Goal: Communication & Community: Share content

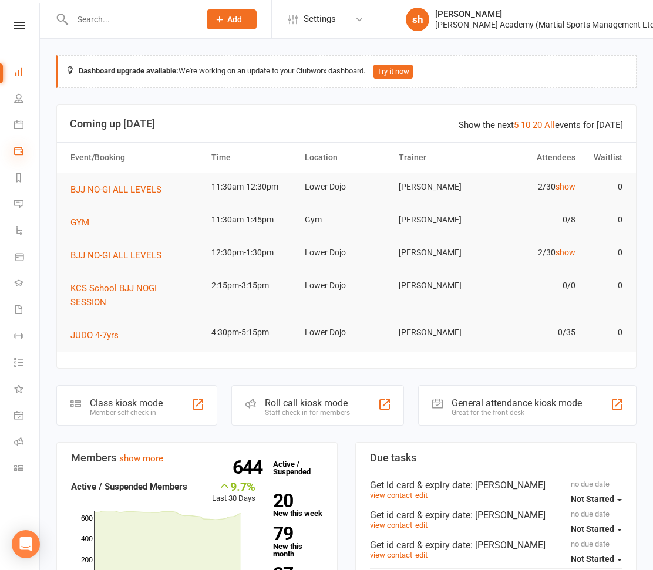
click at [19, 150] on icon at bounding box center [18, 150] width 9 height 9
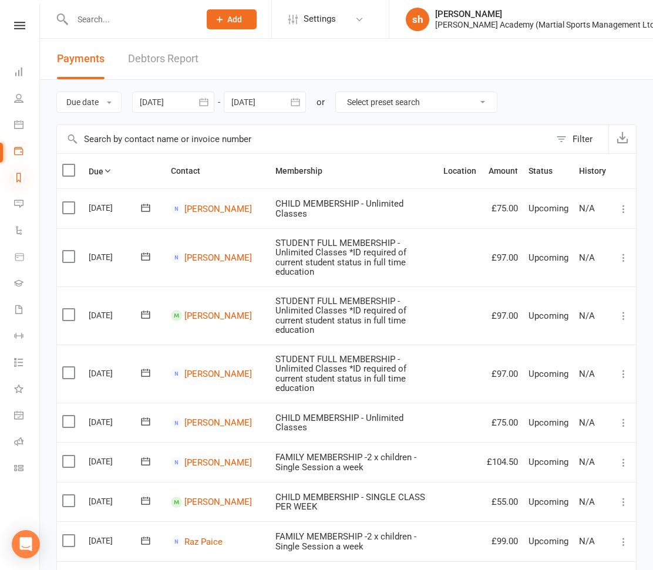
click at [15, 176] on icon at bounding box center [18, 177] width 9 height 9
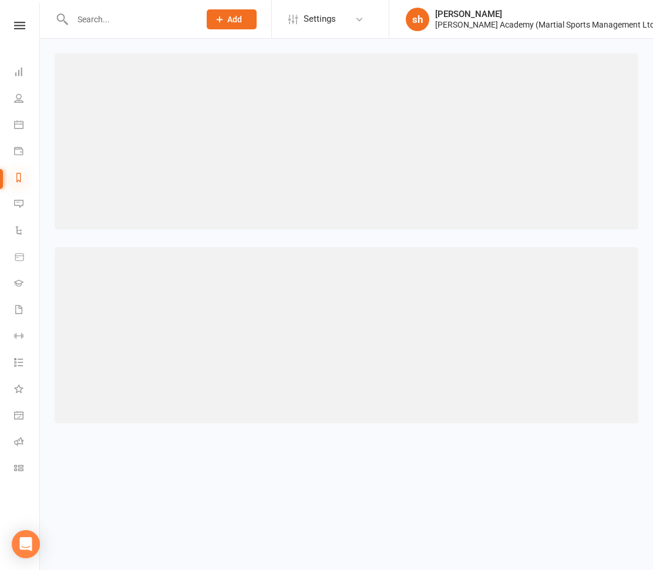
select select "100"
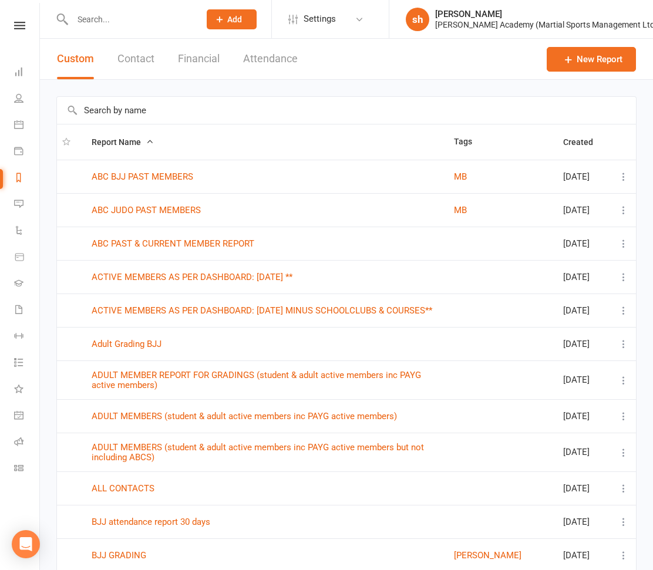
click at [132, 104] on input "text" at bounding box center [346, 110] width 579 height 27
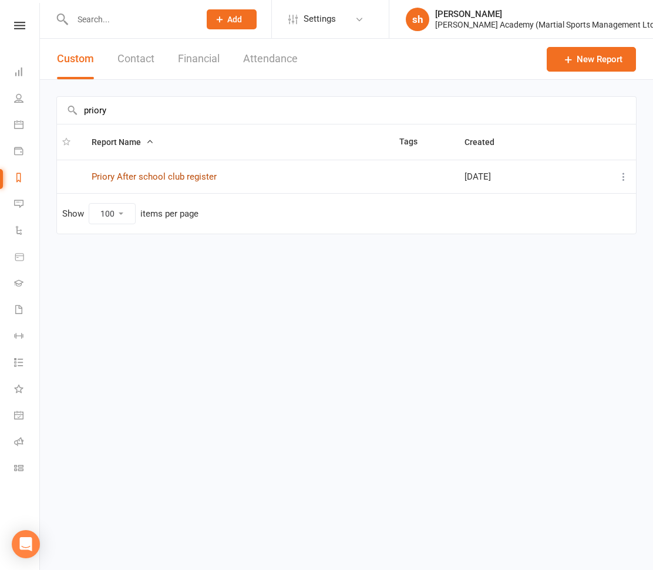
type input "priory"
click at [161, 178] on link "Priory After school club register" at bounding box center [154, 177] width 125 height 11
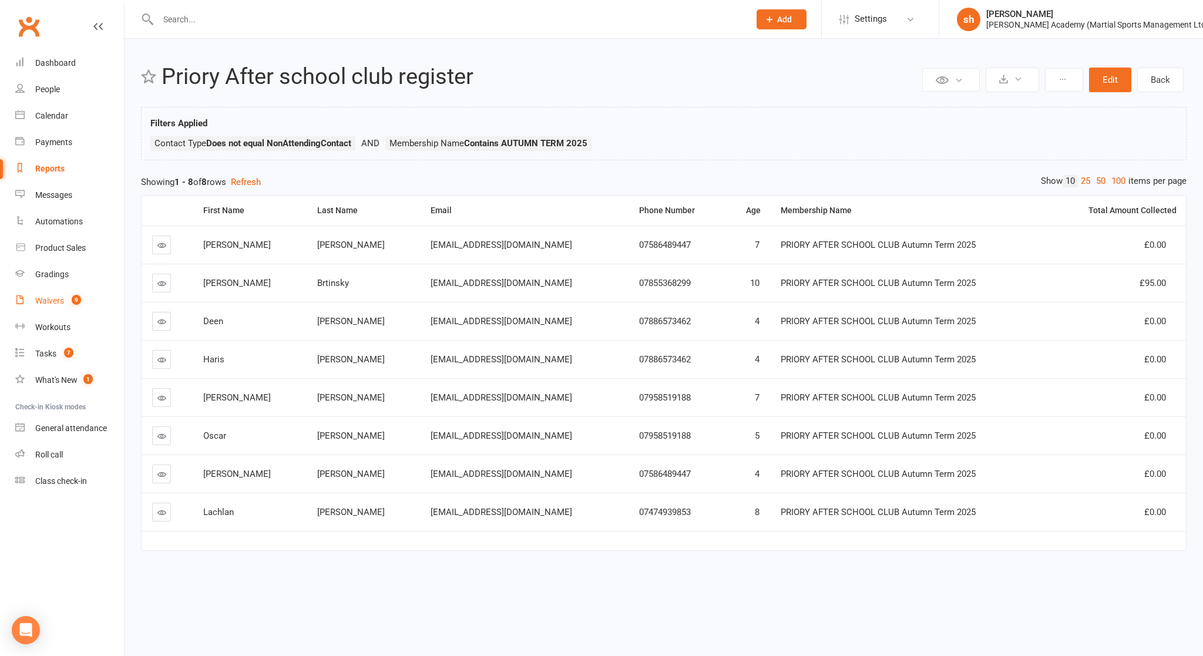
click at [53, 300] on div "Waivers" at bounding box center [49, 300] width 29 height 9
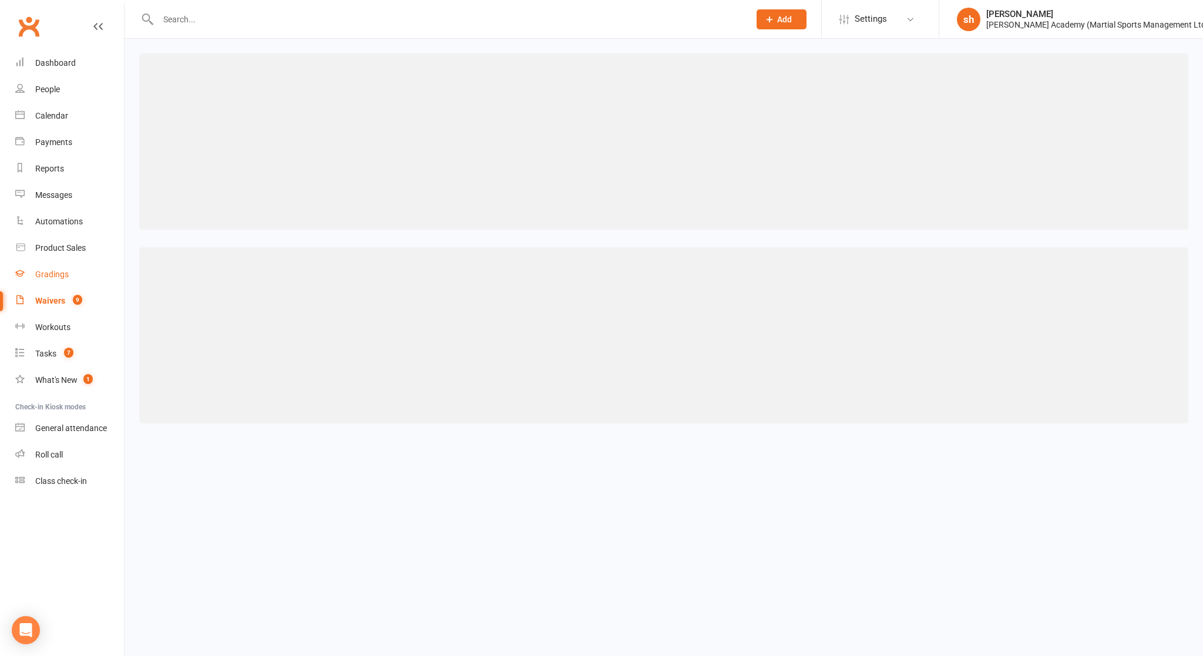
select select "100"
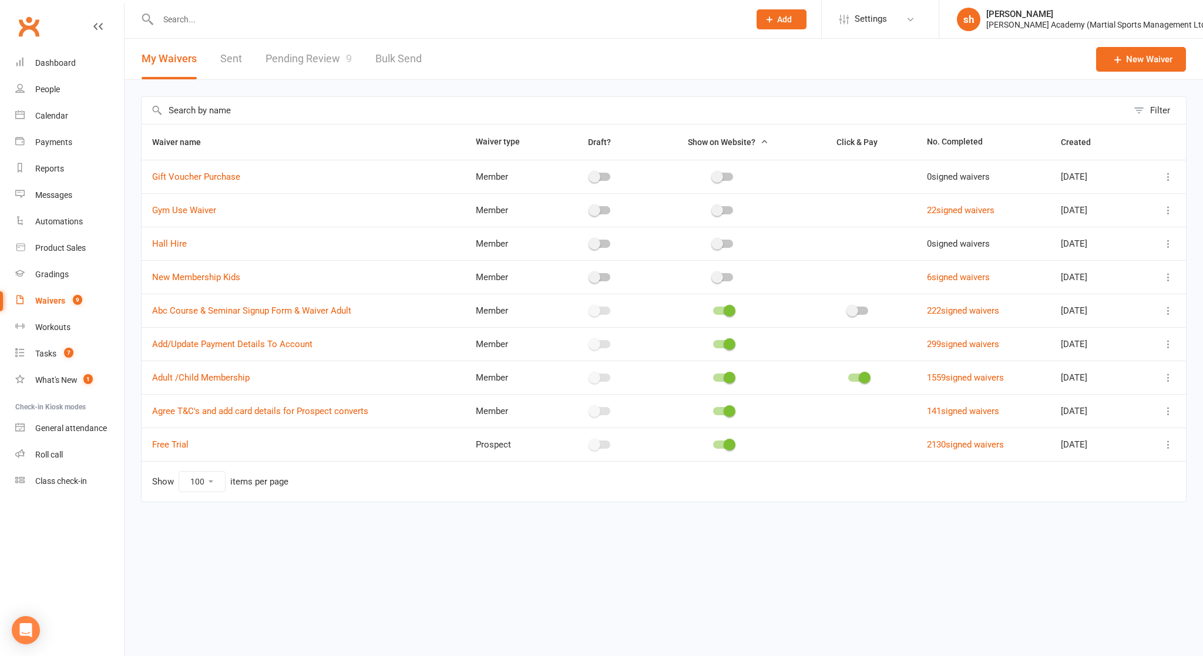
click at [307, 54] on link "Pending Review 9" at bounding box center [308, 59] width 86 height 41
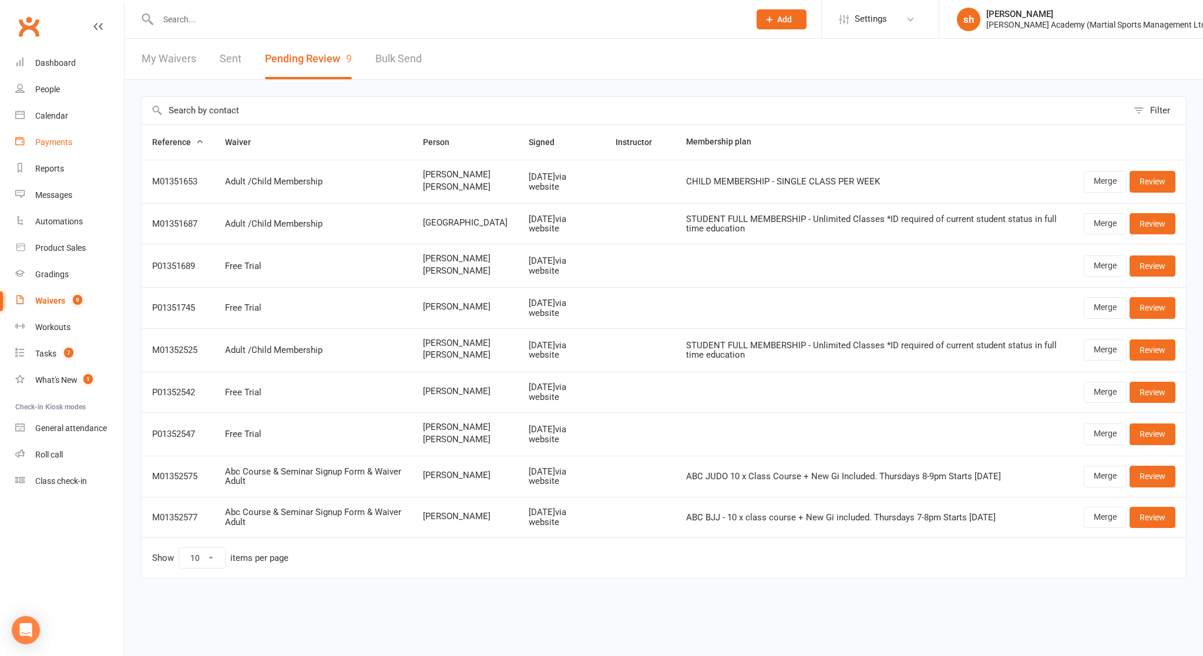
click at [53, 143] on div "Payments" at bounding box center [53, 141] width 37 height 9
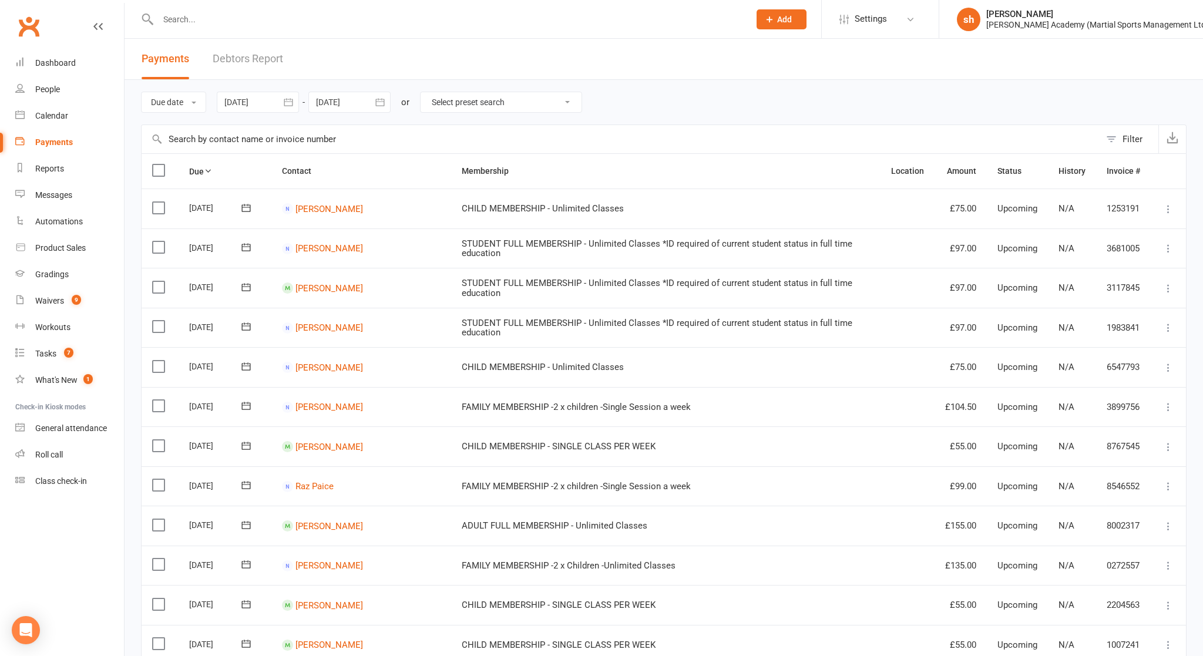
click at [269, 57] on link "Debtors Report" at bounding box center [248, 59] width 70 height 41
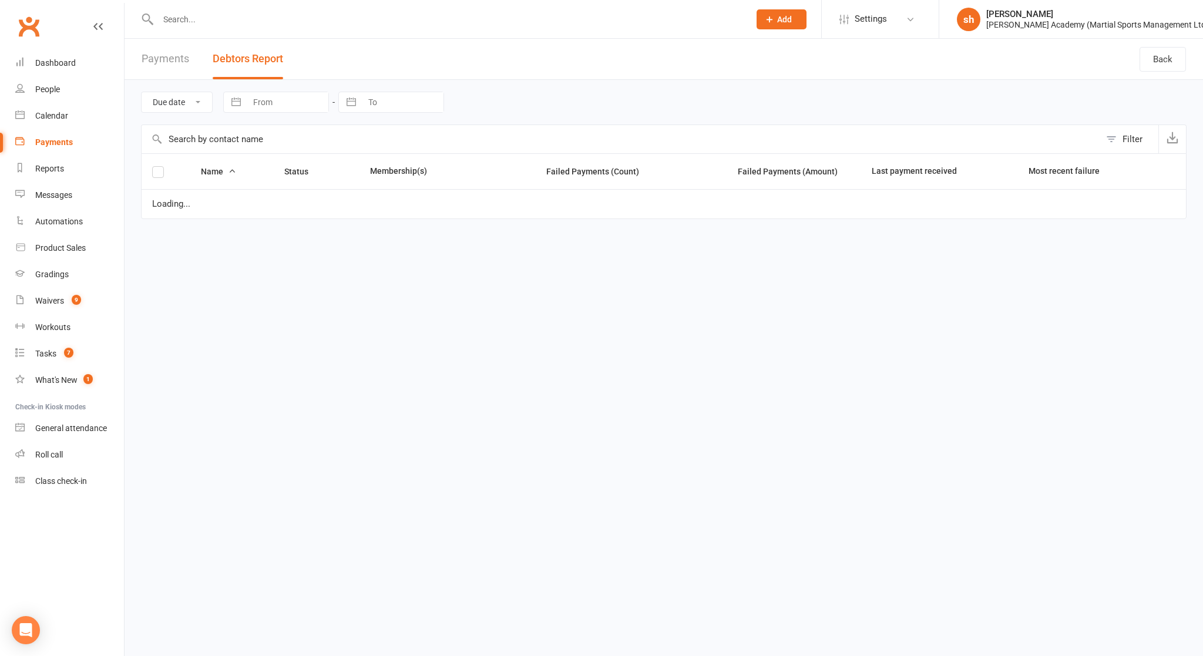
click at [269, 57] on button "Debtors Report" at bounding box center [248, 59] width 70 height 41
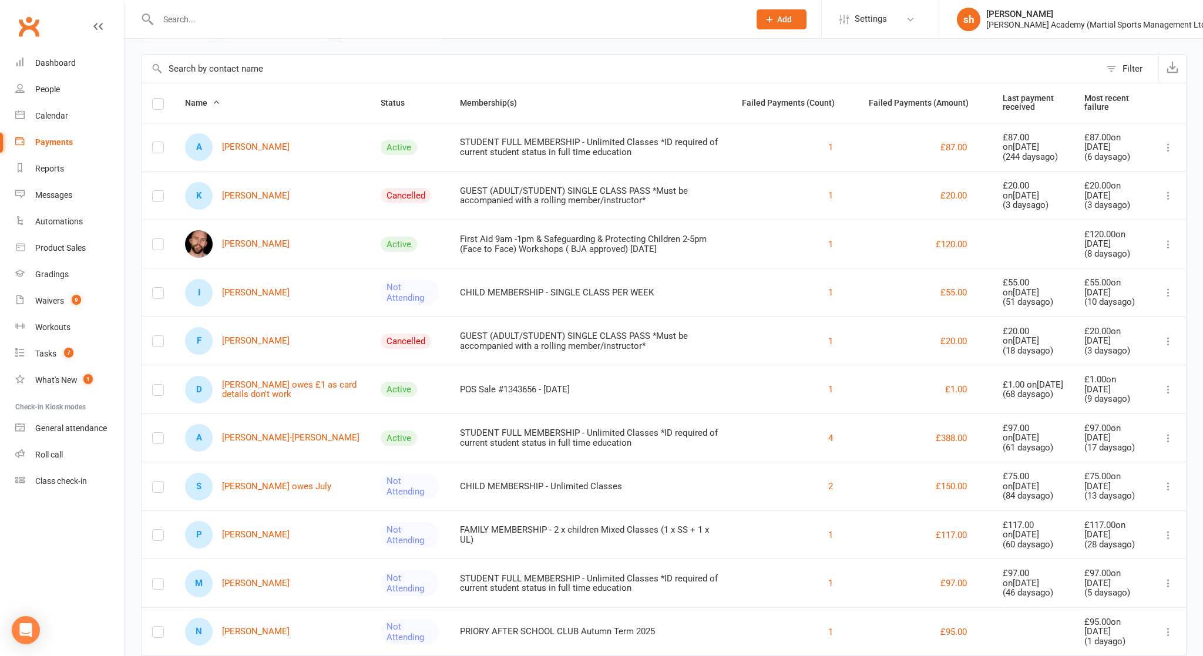
scroll to position [67, 0]
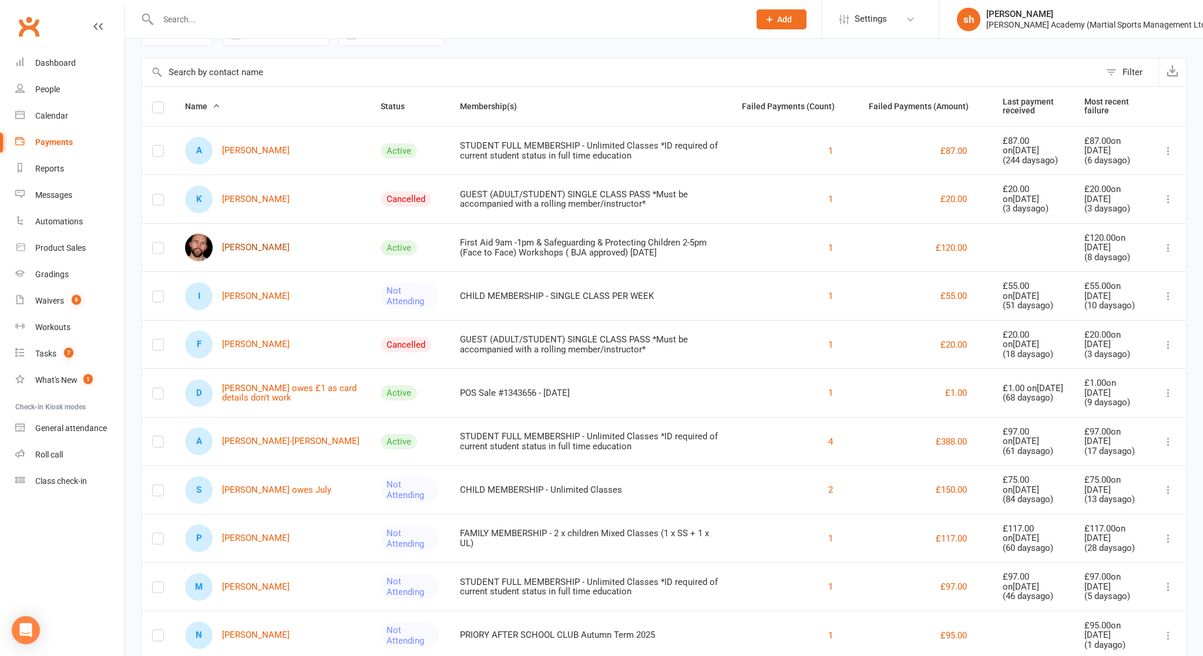
click at [258, 242] on link "[PERSON_NAME]" at bounding box center [237, 248] width 105 height 28
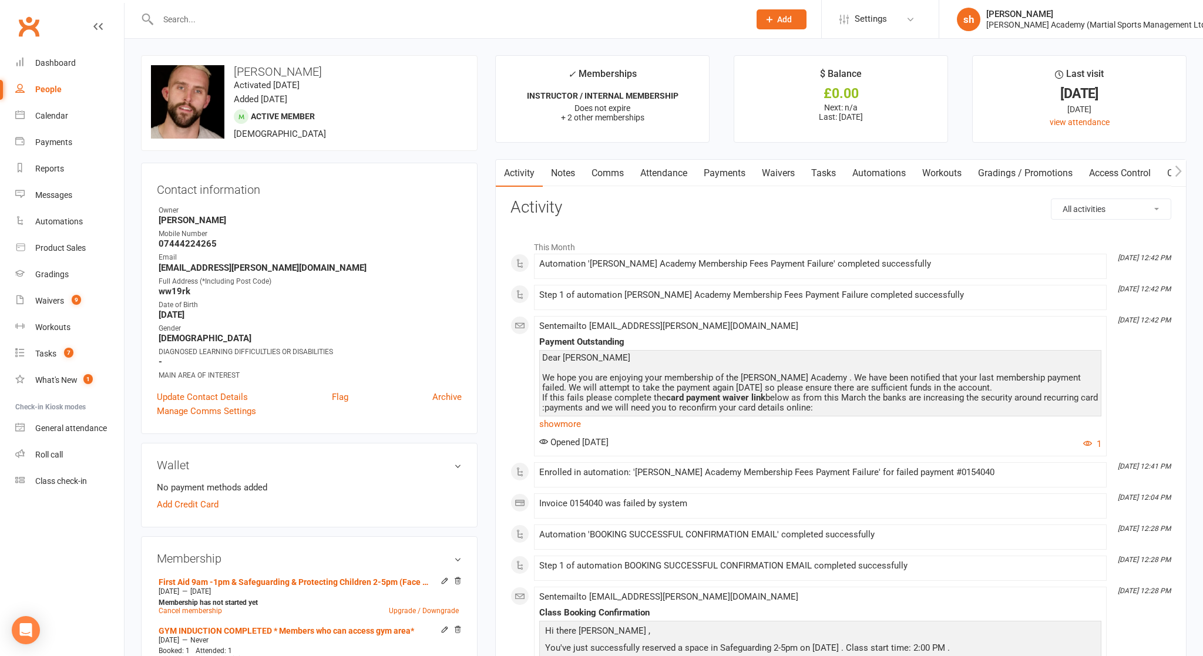
click at [653, 176] on link "Payments" at bounding box center [724, 173] width 58 height 27
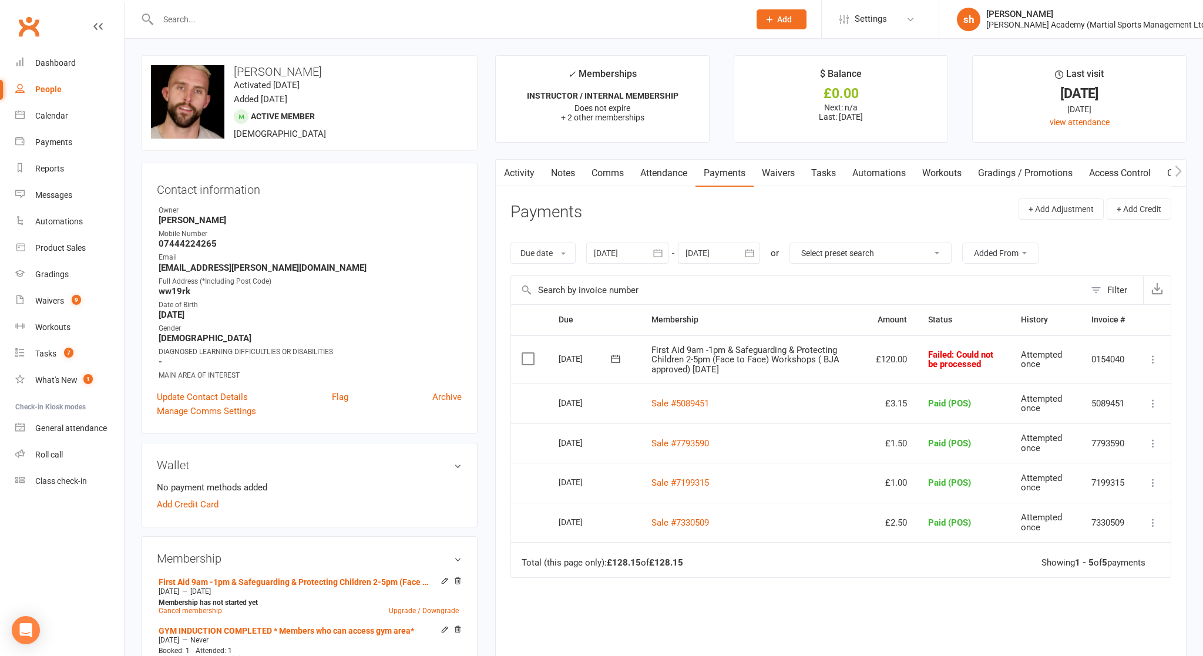
click at [653, 169] on link "Waivers" at bounding box center [778, 173] width 49 height 27
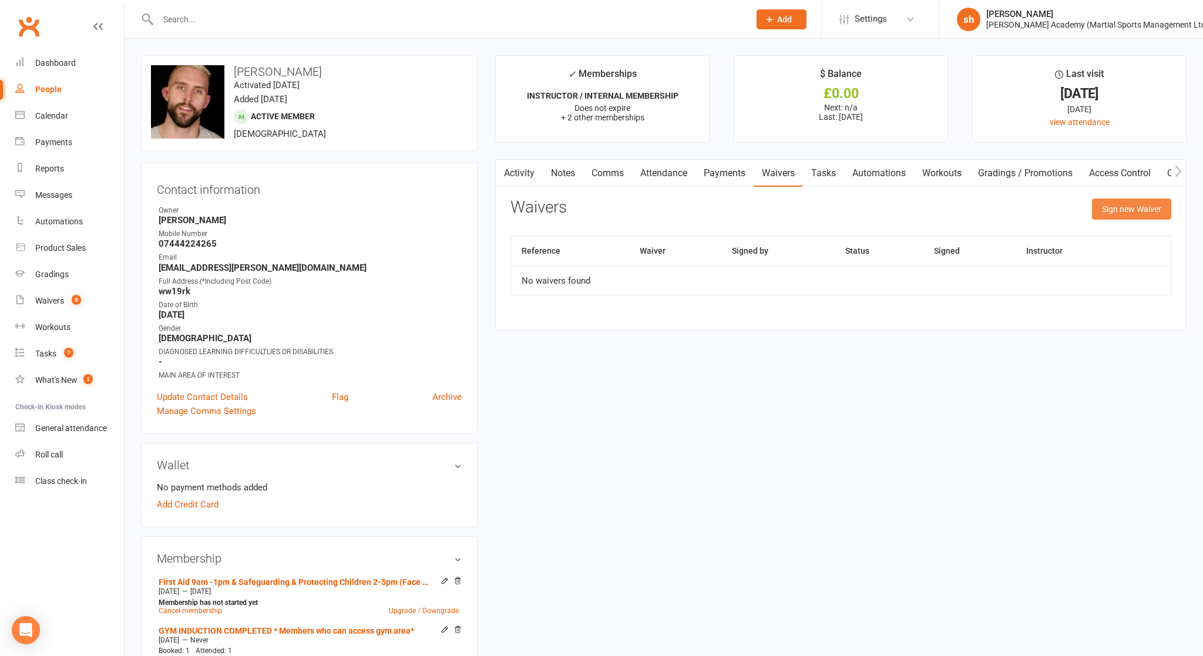
click at [653, 206] on button "Sign new Waiver" at bounding box center [1131, 209] width 79 height 21
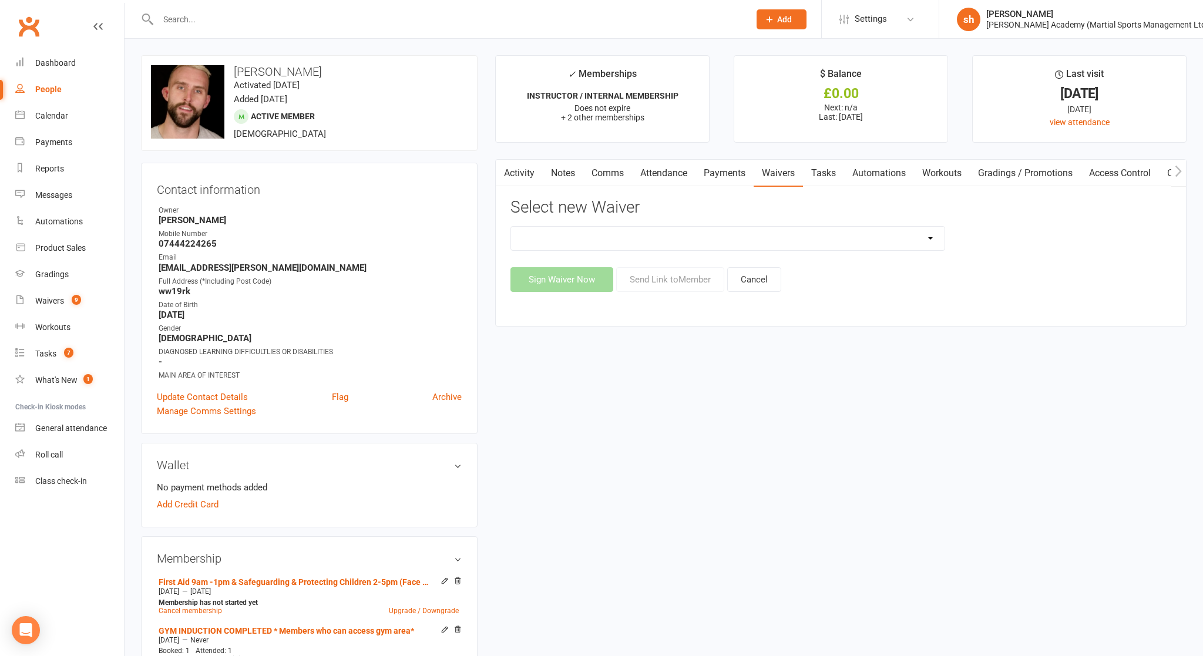
click at [653, 241] on select "Abc Course & Seminar Signup Form & Waiver Adult Add/Update Payment Details To A…" at bounding box center [727, 238] width 433 height 23
select select "6720"
click at [511, 227] on select "Abc Course & Seminar Signup Form & Waiver Adult Add/Update Payment Details To A…" at bounding box center [727, 238] width 433 height 23
click at [653, 277] on button "Send Link to Member" at bounding box center [670, 279] width 108 height 25
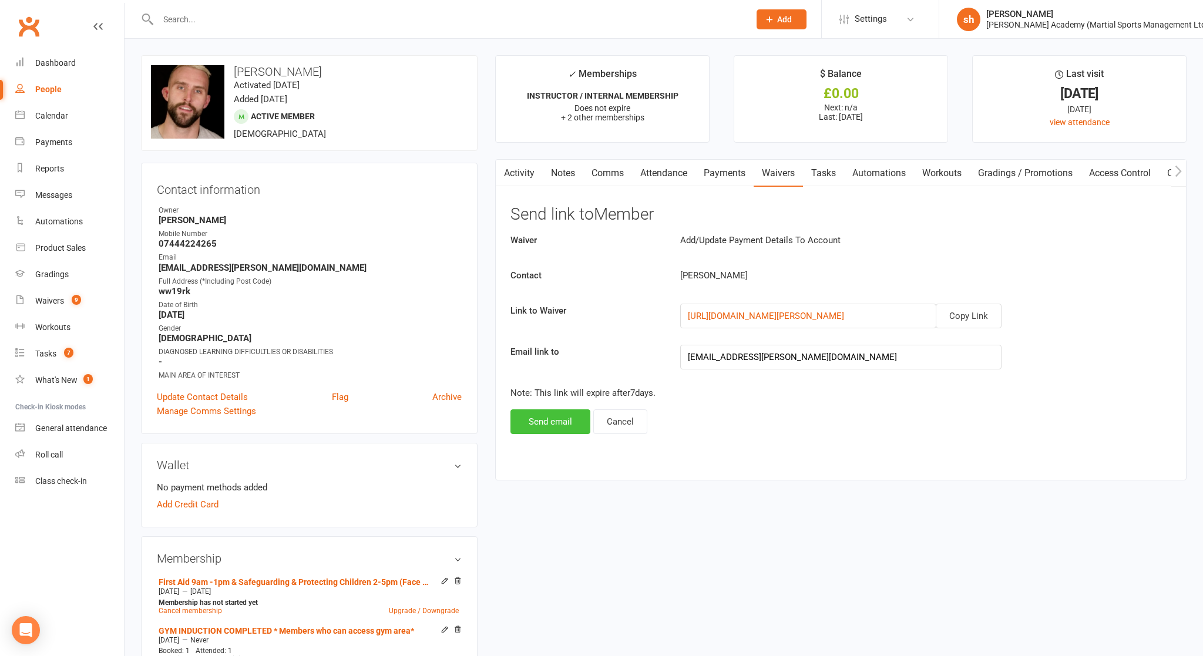
click at [557, 421] on button "Send email" at bounding box center [550, 421] width 80 height 25
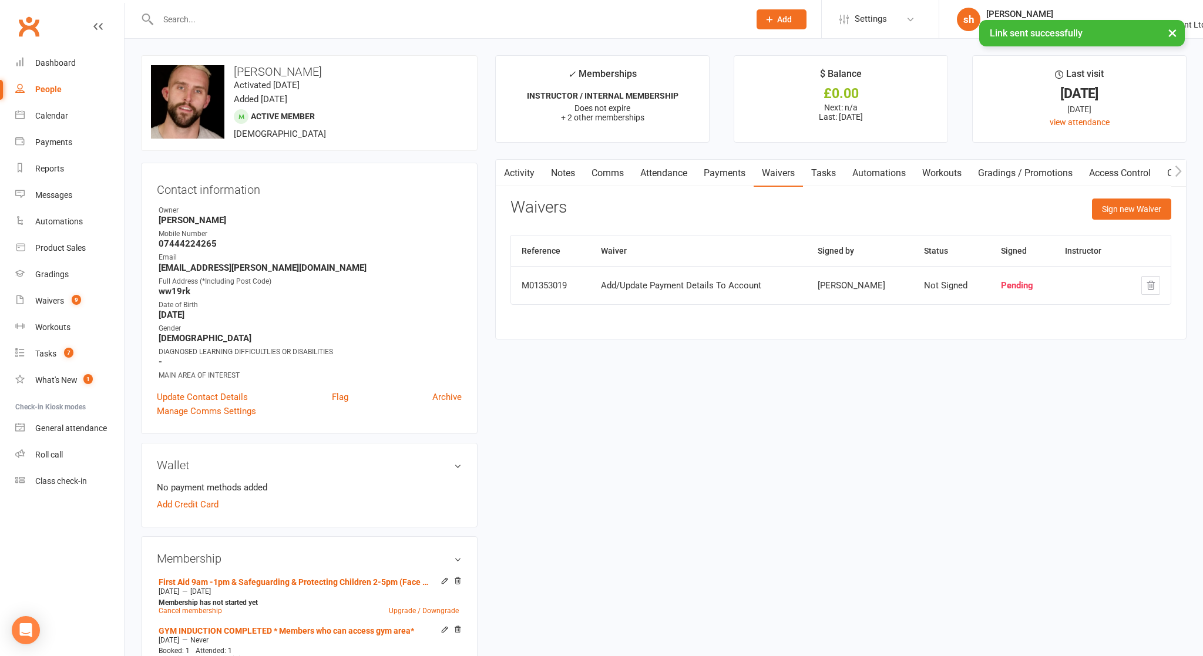
click at [525, 169] on link "Activity" at bounding box center [519, 173] width 47 height 27
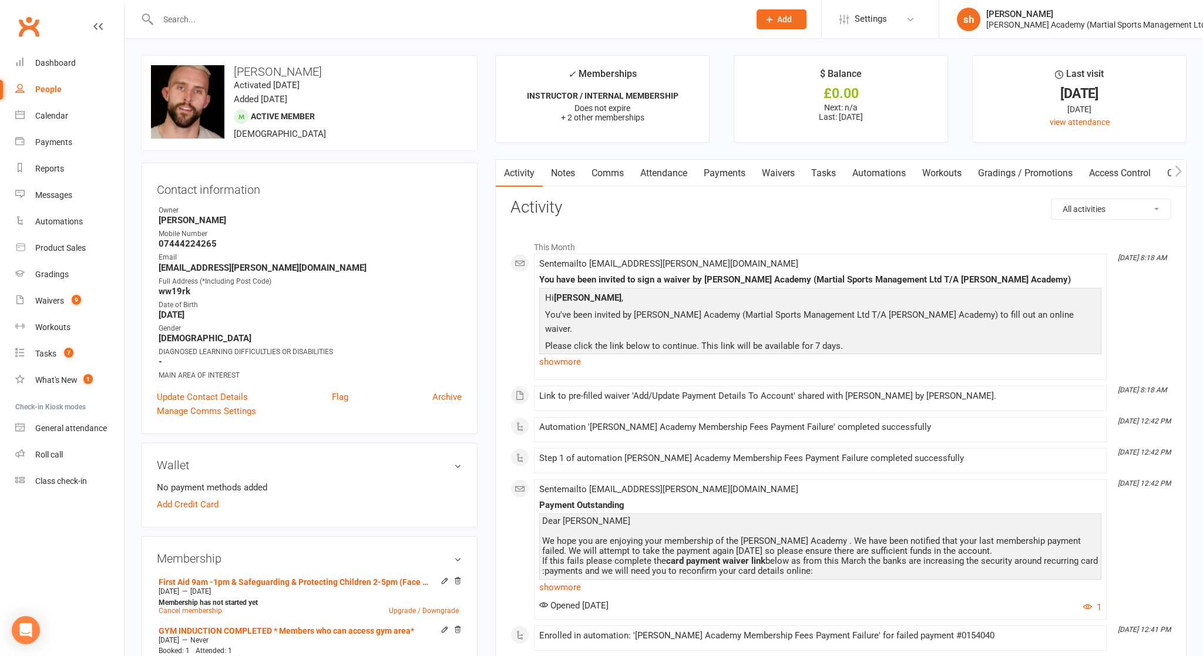
click at [240, 21] on input "text" at bounding box center [447, 19] width 587 height 16
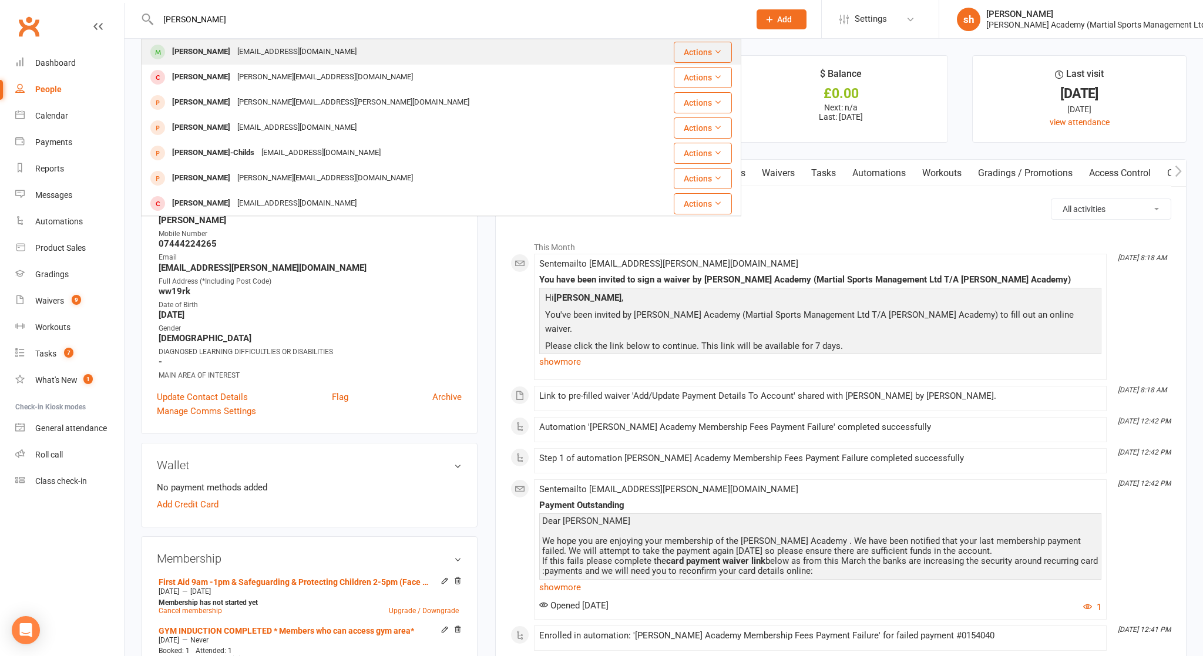
type input "[PERSON_NAME]"
click at [216, 51] on div "[PERSON_NAME]" at bounding box center [201, 51] width 65 height 17
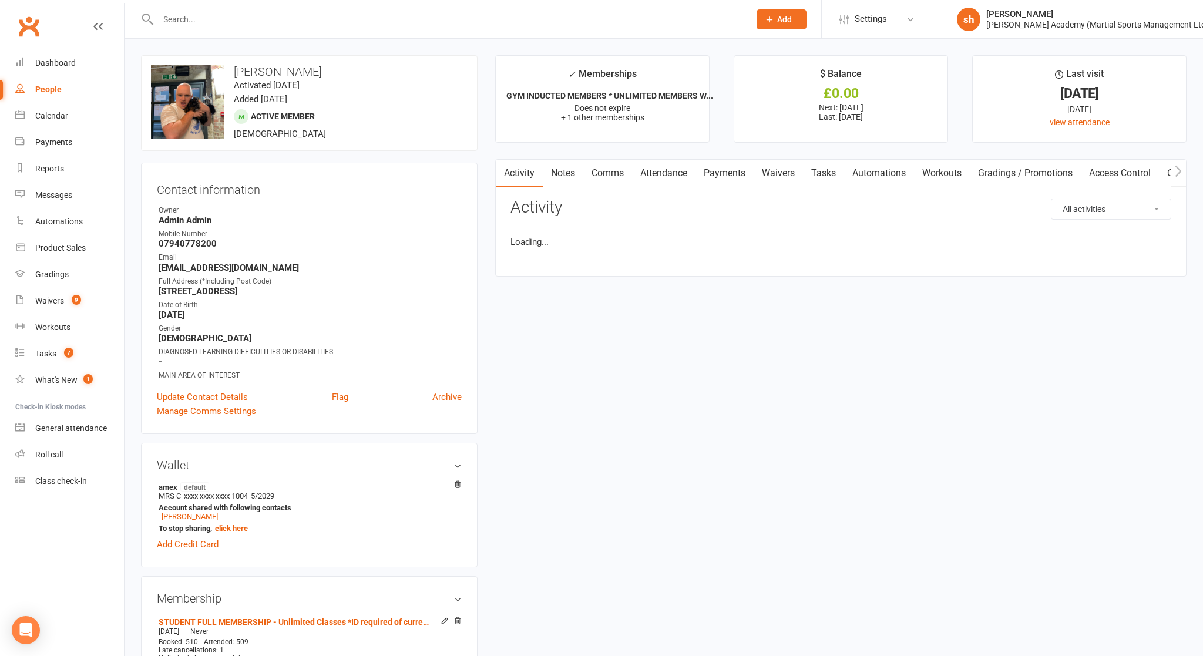
click at [611, 172] on link "Comms" at bounding box center [607, 173] width 49 height 27
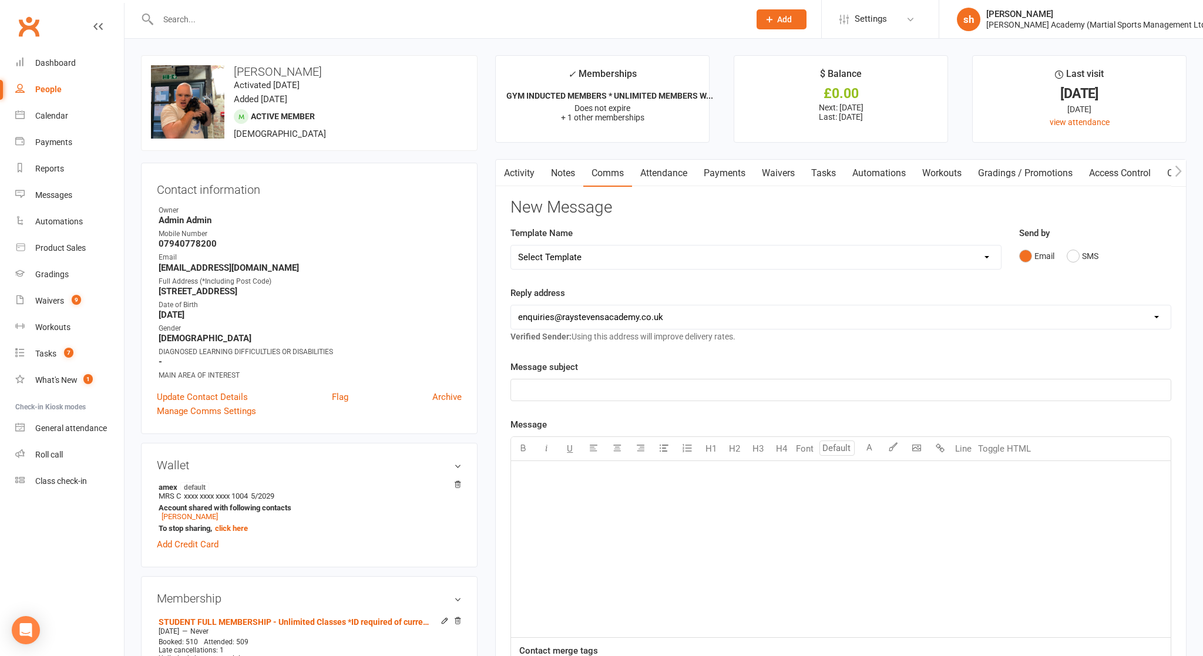
click at [587, 257] on select "Select Template [Email] ABC BJJ & JUDO COURSES NEW ROTATION EMAIL [Email] ABC C…" at bounding box center [756, 257] width 490 height 23
select select "136"
click at [511, 246] on select "Select Template [Email] ABC BJJ & JUDO COURSES NEW ROTATION EMAIL [Email] ABC C…" at bounding box center [756, 257] width 490 height 23
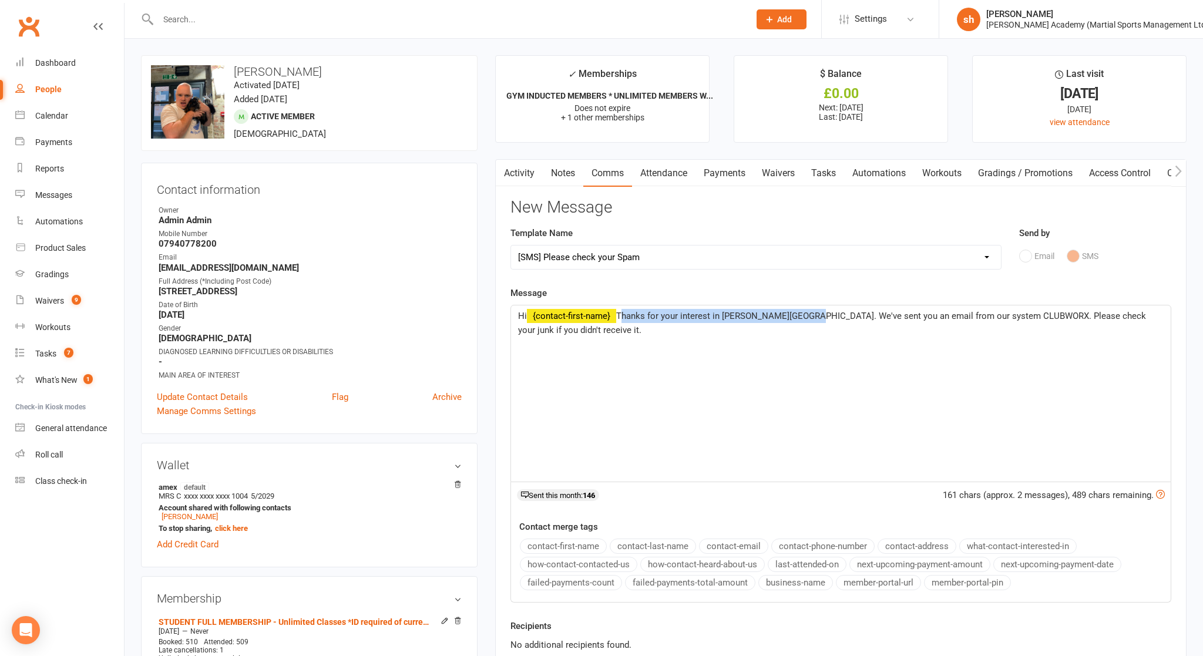
drag, startPoint x: 621, startPoint y: 312, endPoint x: 811, endPoint y: 315, distance: 190.3
click at [653, 315] on span "Thanks for your interest in [PERSON_NAME][GEOGRAPHIC_DATA]. We've sent you an e…" at bounding box center [833, 323] width 630 height 25
click at [626, 315] on span ". We've sent you an email from our system CLUBWORX. Please check your junk if y…" at bounding box center [815, 316] width 398 height 11
drag, startPoint x: 716, startPoint y: 315, endPoint x: 832, endPoint y: 314, distance: 115.7
click at [653, 314] on span "We've sent you an email from our system CLUBWORX. Please check your junk if you…" at bounding box center [812, 316] width 393 height 11
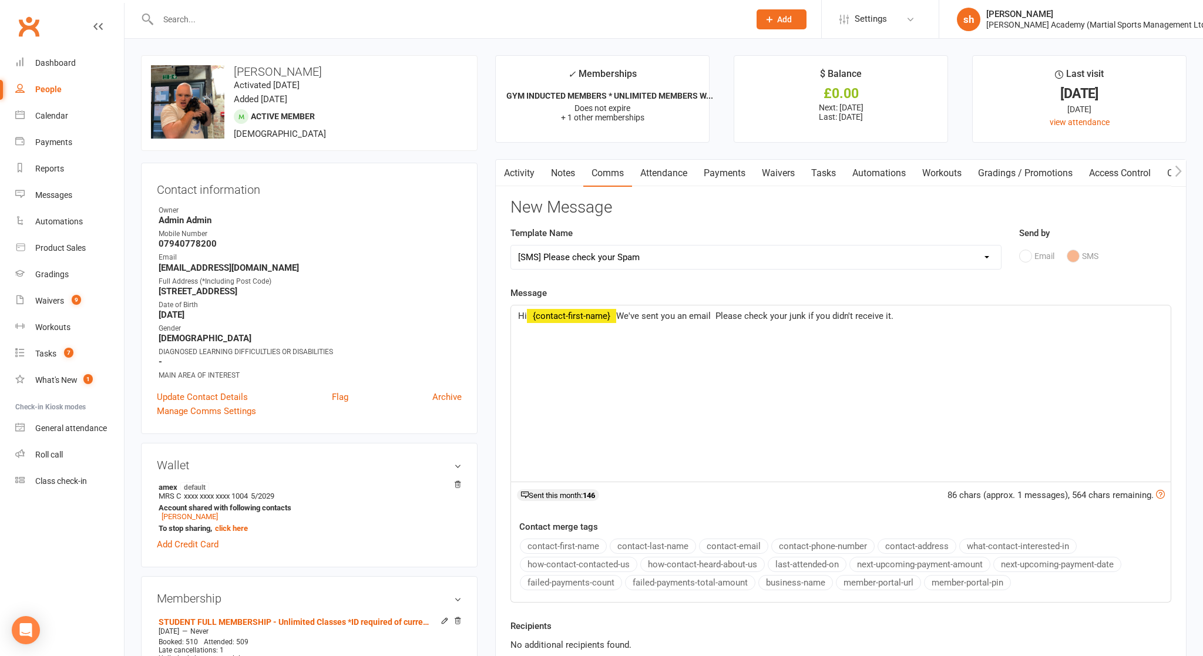
drag, startPoint x: 718, startPoint y: 314, endPoint x: 899, endPoint y: 311, distance: 181.5
click at [653, 311] on p "Hi ﻿ {contact-first-name} We've sent you an email Please check your junk if you…" at bounding box center [841, 316] width 646 height 14
click at [643, 314] on span "We've sent you an email" at bounding box center [663, 316] width 95 height 11
click at [653, 312] on p "Hi ﻿ {contact-first-name} I sent you an email" at bounding box center [841, 316] width 646 height 14
click at [653, 314] on span "I sent you an email last night . Please confirm receipt . Kind regards [PERSON_…" at bounding box center [888, 316] width 545 height 11
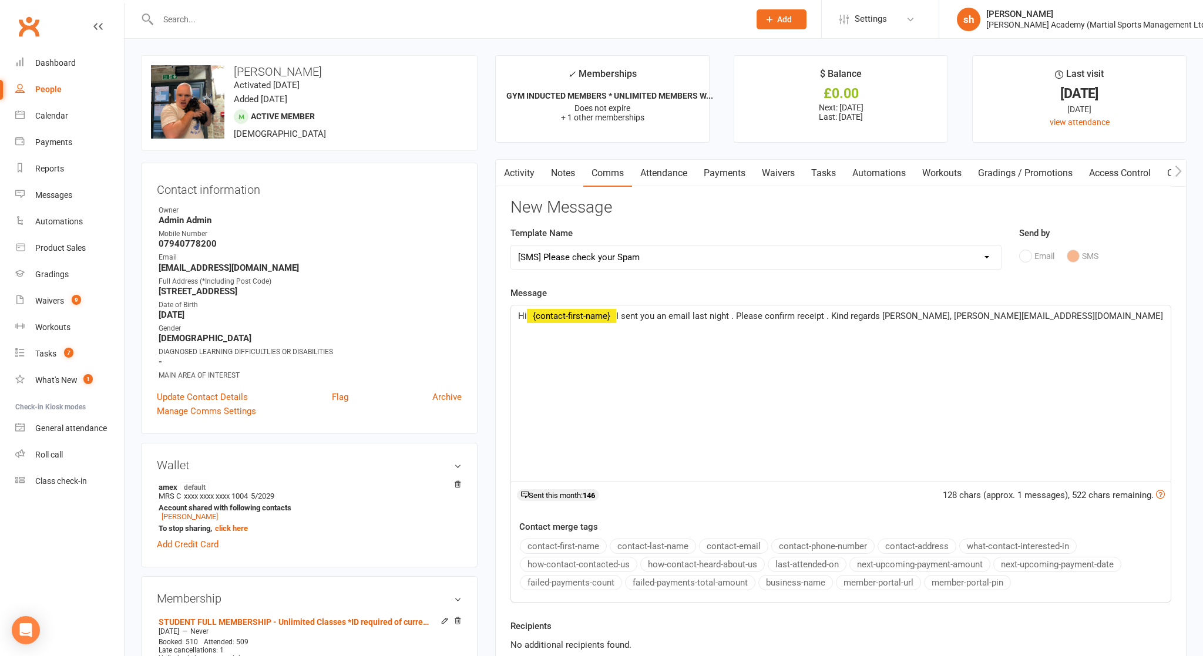
click at [629, 254] on select "Select Template [Email] ABC BJJ & JUDO COURSES NEW ROTATION EMAIL [Email] ABC C…" at bounding box center [756, 257] width 490 height 23
click at [511, 246] on select "Select Template [Email] ABC BJJ & JUDO COURSES NEW ROTATION EMAIL [Email] ABC C…" at bounding box center [756, 257] width 490 height 23
click at [653, 256] on select "Select Template [Email] ABC BJJ & JUDO COURSES NEW ROTATION EMAIL [Email] ABC C…" at bounding box center [756, 257] width 490 height 23
click at [653, 251] on select "Select Template [Email] ABC BJJ & JUDO COURSES NEW ROTATION EMAIL [Email] ABC C…" at bounding box center [756, 257] width 490 height 23
click at [511, 246] on select "Select Template [Email] ABC BJJ & JUDO COURSES NEW ROTATION EMAIL [Email] ABC C…" at bounding box center [756, 257] width 490 height 23
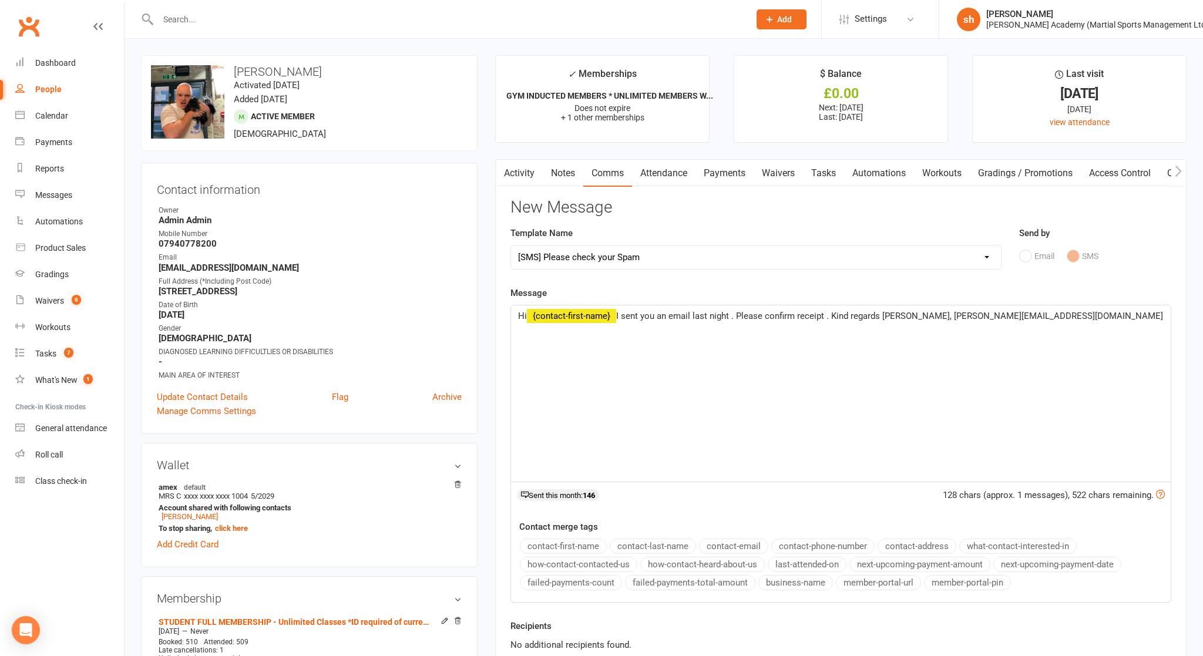
click at [653, 251] on select "Select Template [Email] ABC BJJ & JUDO COURSES NEW ROTATION EMAIL [Email] ABC C…" at bounding box center [756, 257] width 490 height 23
click at [511, 246] on select "Select Template [Email] ABC BJJ & JUDO COURSES NEW ROTATION EMAIL [Email] ABC C…" at bounding box center [756, 257] width 490 height 23
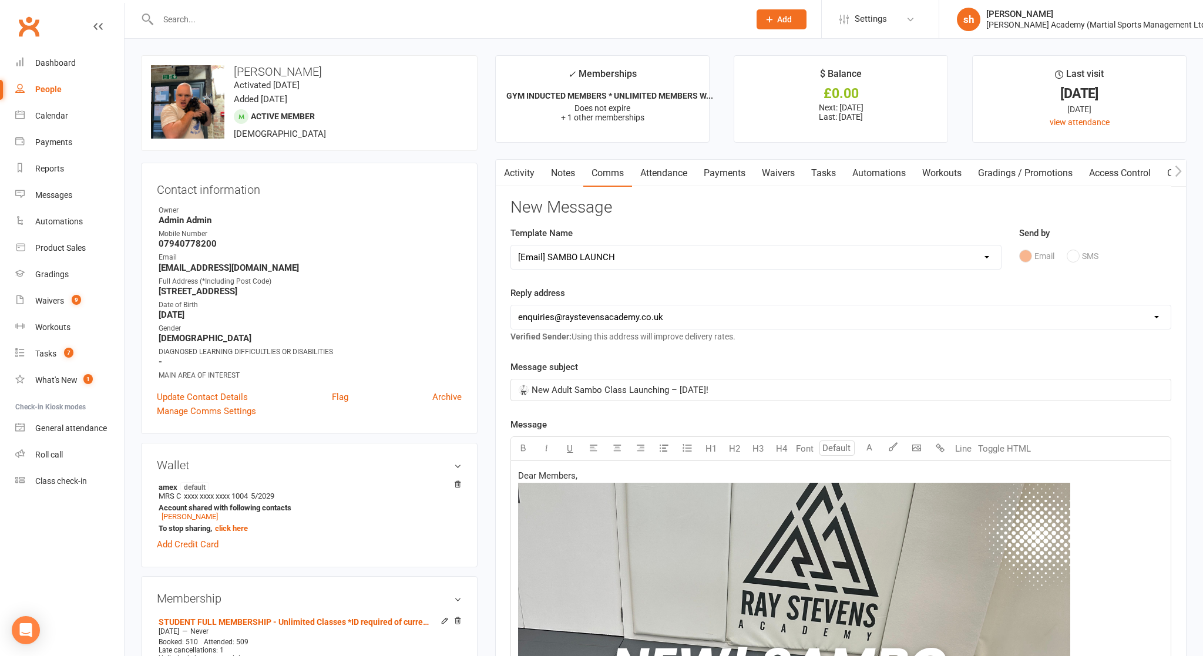
click at [653, 391] on p "🥋 New Adult Sambo Class Launching – [DATE]!" at bounding box center [841, 390] width 646 height 14
click at [653, 388] on span "🥋 New Adult Sambo Class Launching – [DATE]!" at bounding box center [613, 390] width 190 height 11
click at [653, 263] on select "Select Template [Email] ABC BJJ & JUDO COURSES NEW ROTATION EMAIL [Email] ABC C…" at bounding box center [756, 257] width 490 height 23
click at [511, 246] on select "Select Template [Email] ABC BJJ & JUDO COURSES NEW ROTATION EMAIL [Email] ABC C…" at bounding box center [756, 257] width 490 height 23
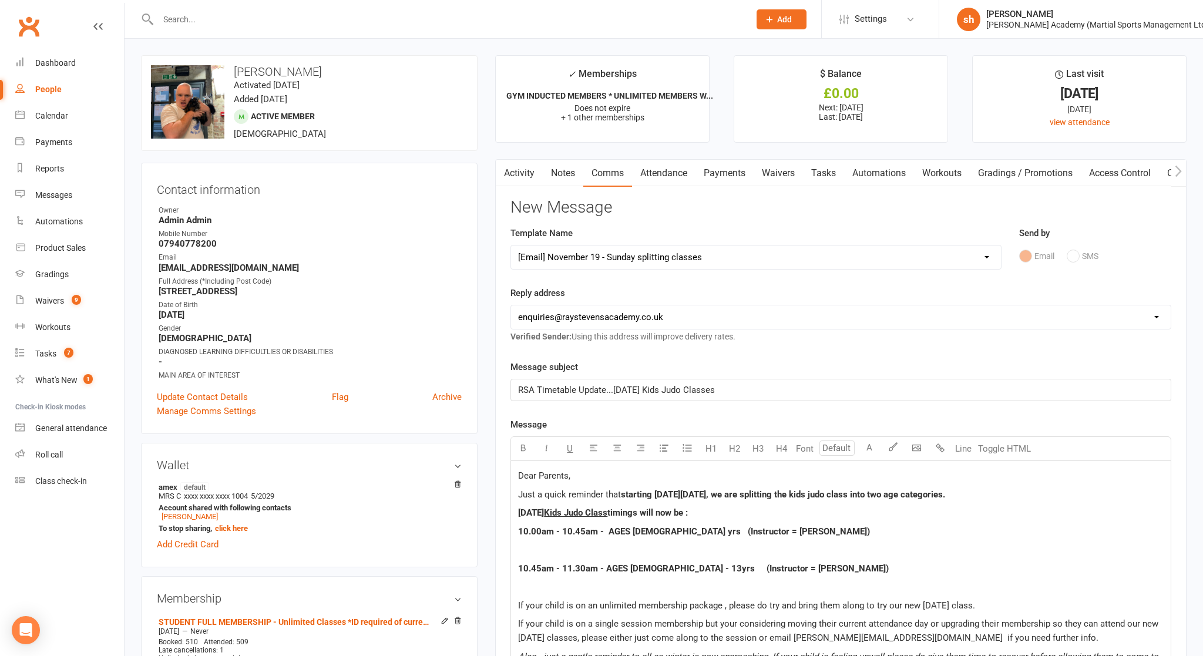
click at [653, 256] on select "Select Template [Email] ABC BJJ & JUDO COURSES NEW ROTATION EMAIL [Email] ABC C…" at bounding box center [756, 257] width 490 height 23
select select "121"
click at [511, 246] on select "Select Template [Email] ABC BJJ & JUDO COURSES NEW ROTATION EMAIL [Email] ABC C…" at bounding box center [756, 257] width 490 height 23
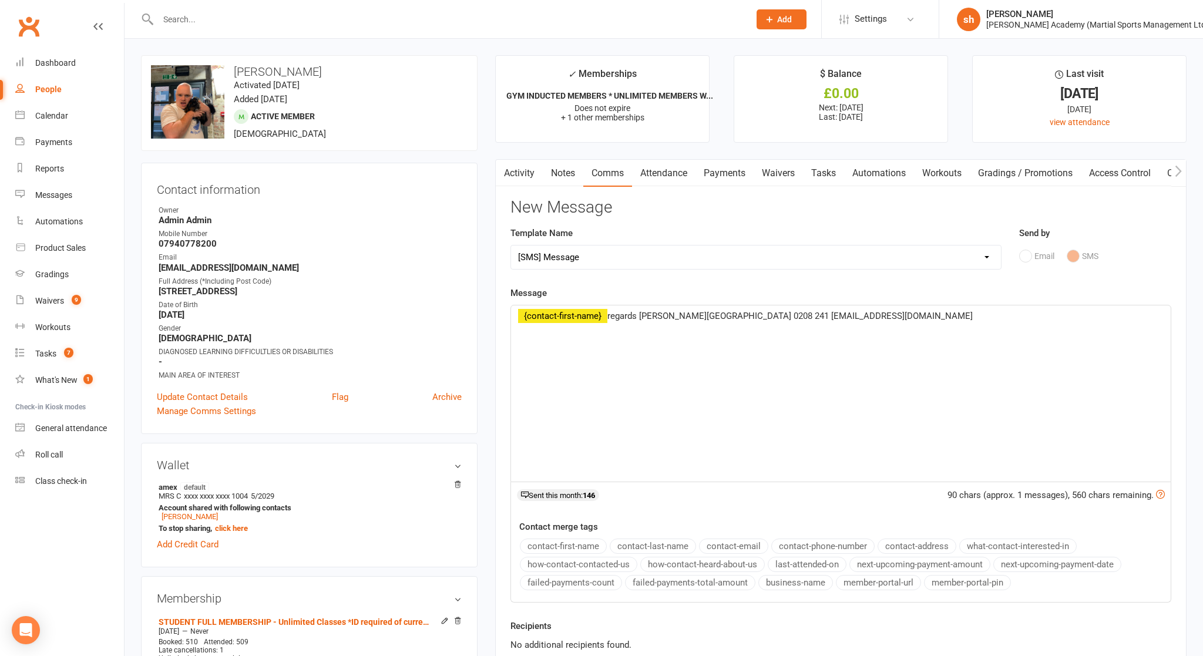
click at [610, 314] on span "regards [PERSON_NAME][GEOGRAPHIC_DATA] 0208 241 [EMAIL_ADDRESS][DOMAIN_NAME]" at bounding box center [789, 316] width 365 height 11
click at [653, 314] on span "I sent you a forwarded email last night . Please confirm receipt regards [PERSO…" at bounding box center [835, 323] width 634 height 25
drag, startPoint x: 1000, startPoint y: 317, endPoint x: 572, endPoint y: 331, distance: 427.9
click at [572, 331] on span "I sent you a forwarded email last night . Please confirm receipt regards [PERSO…" at bounding box center [810, 323] width 584 height 25
click at [653, 314] on span "I sent you a forwarded email last night . Please confirm receipt regards [PERSO…" at bounding box center [825, 323] width 614 height 25
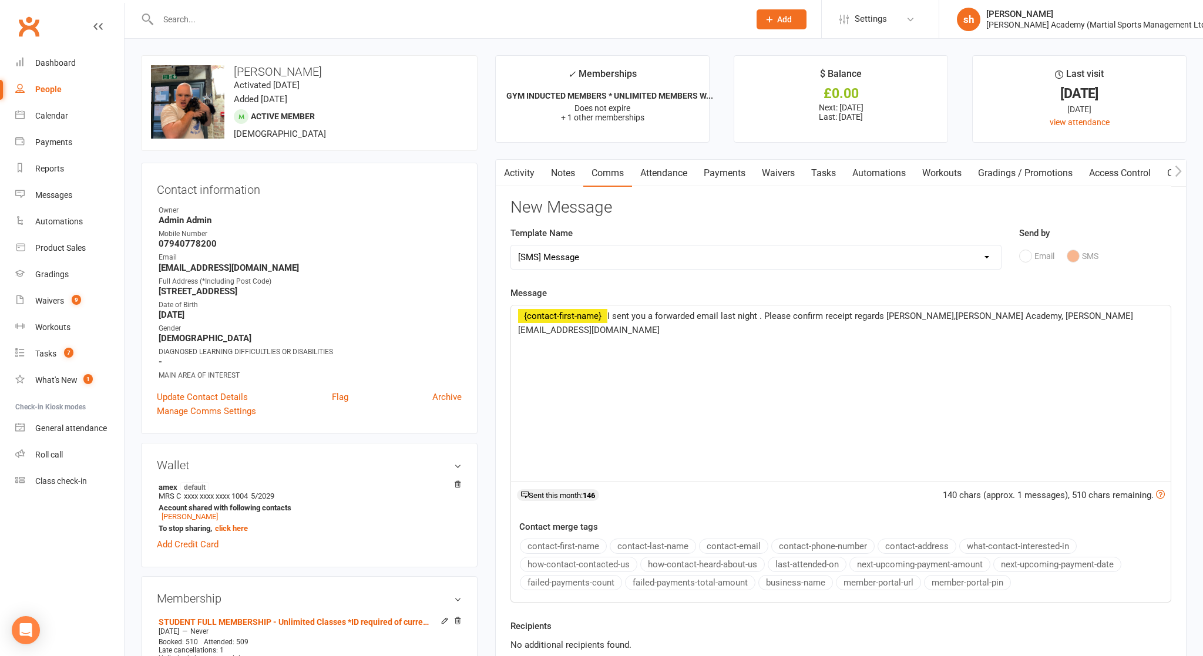
click at [610, 315] on span "I sent you a forwarded email last night . Please confirm receipt regards [PERSO…" at bounding box center [825, 323] width 615 height 25
click at [653, 315] on span "Morning [PERSON_NAME], I sent you a forwarded email last night . Please confirm…" at bounding box center [834, 323] width 632 height 25
click at [653, 315] on span "Morning [PERSON_NAME], I sent you a forwarded email last night . Please confirm…" at bounding box center [835, 323] width 634 height 25
click at [653, 525] on div "Contact merge tags contact-first-name contact-last-name contact-email contact-p…" at bounding box center [841, 556] width 660 height 73
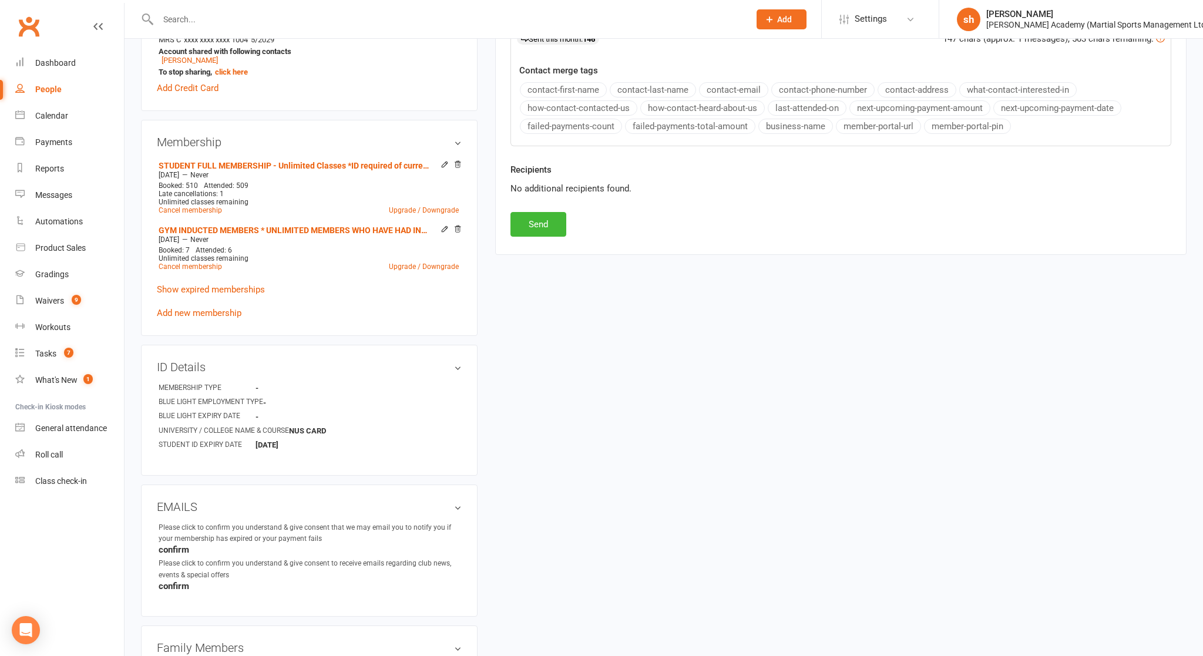
scroll to position [459, 0]
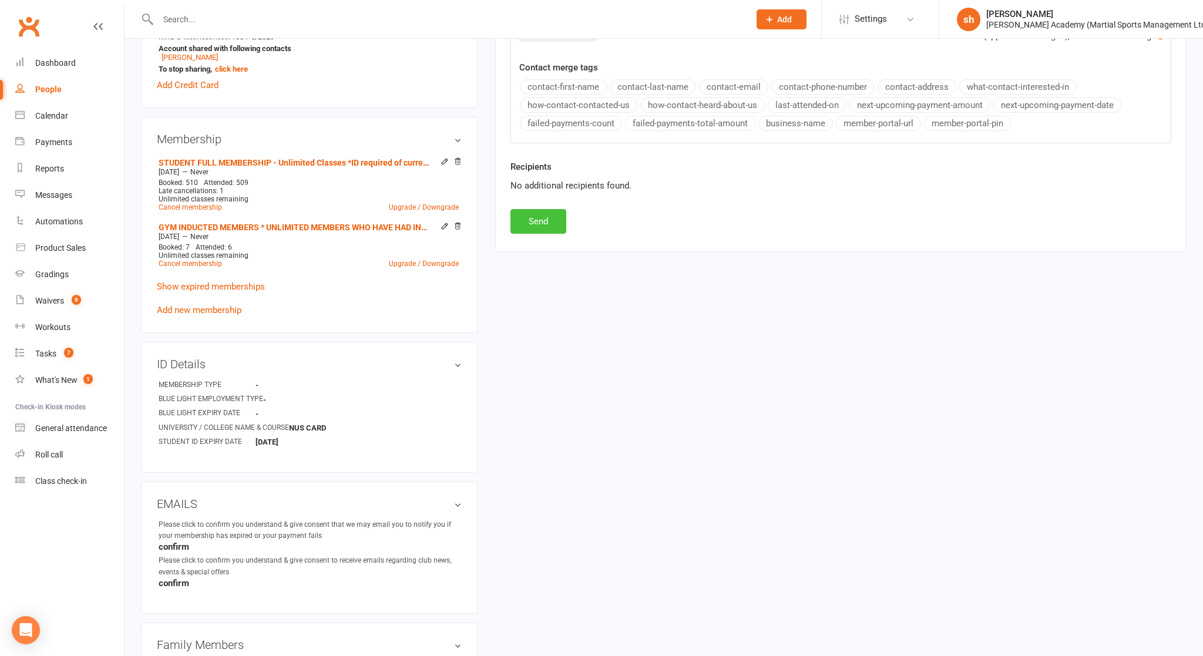
click at [543, 220] on button "Send" at bounding box center [538, 221] width 56 height 25
select select
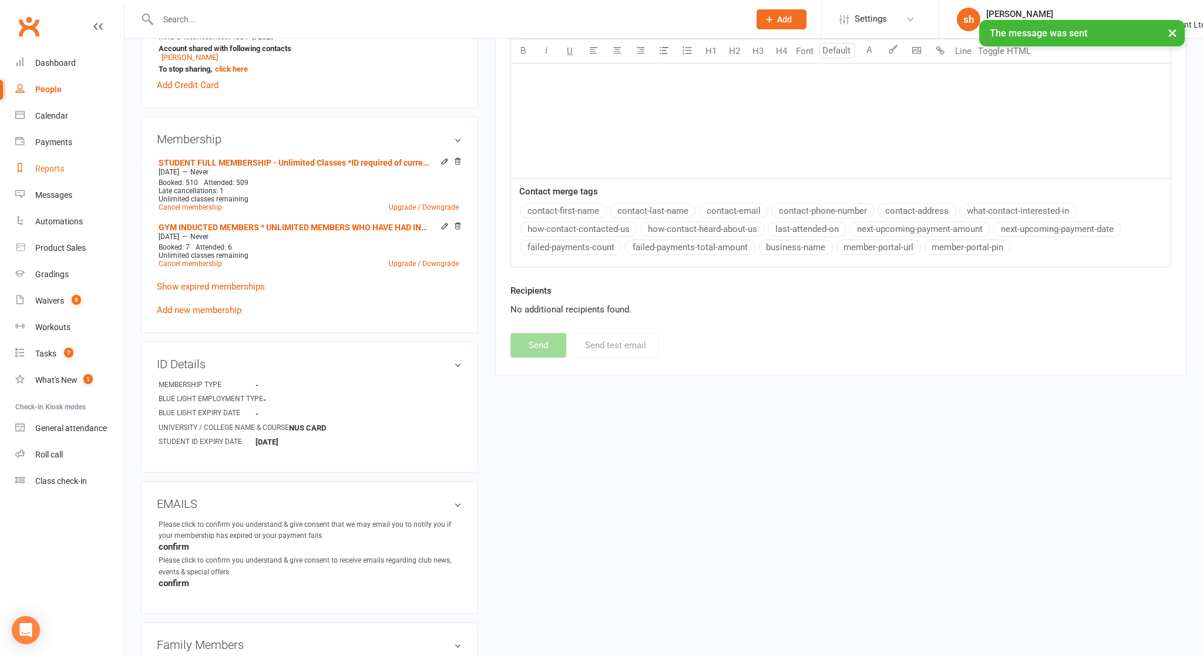
click at [56, 169] on div "Reports" at bounding box center [49, 168] width 29 height 9
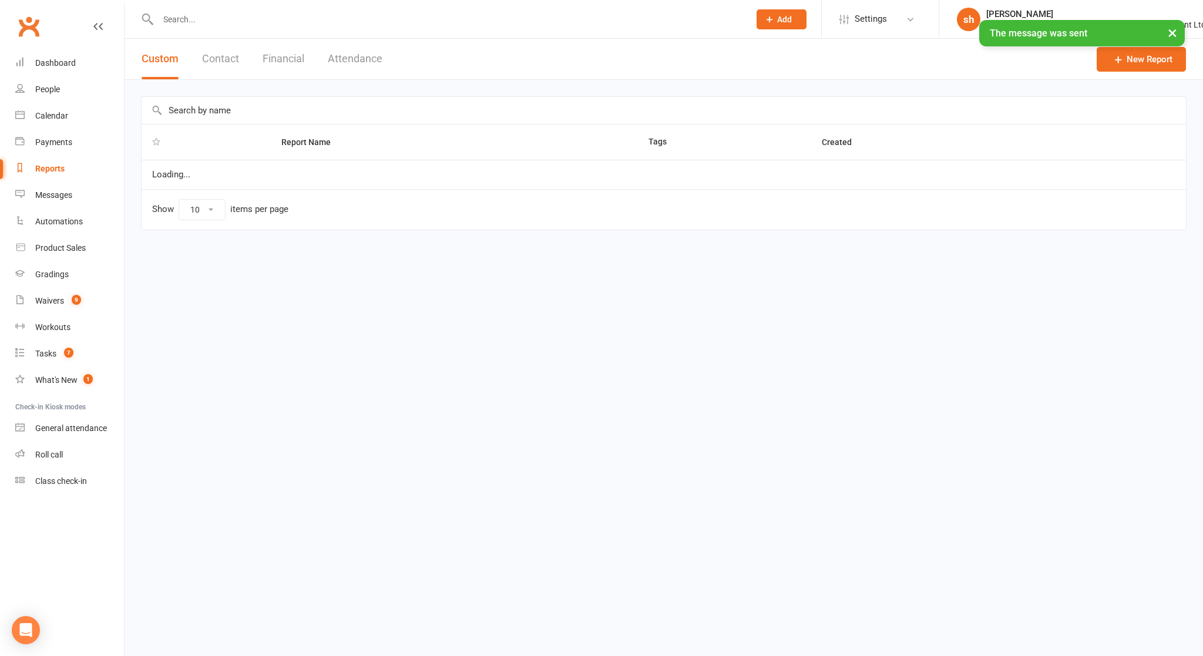
select select "100"
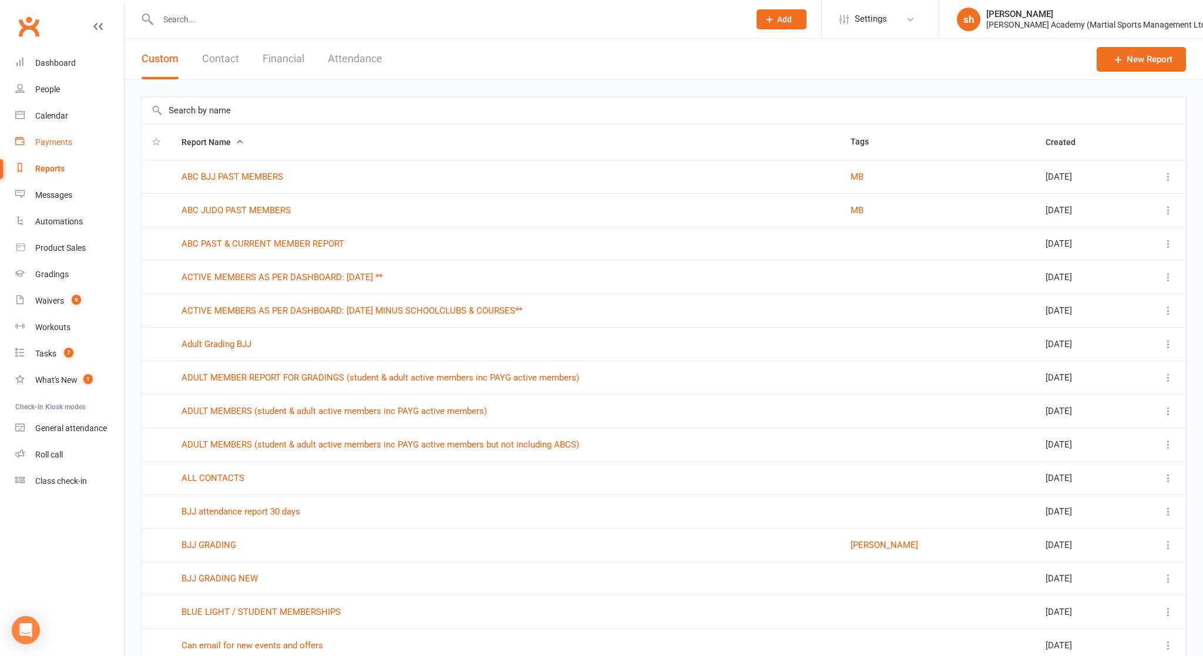
click at [53, 139] on div "Payments" at bounding box center [53, 141] width 37 height 9
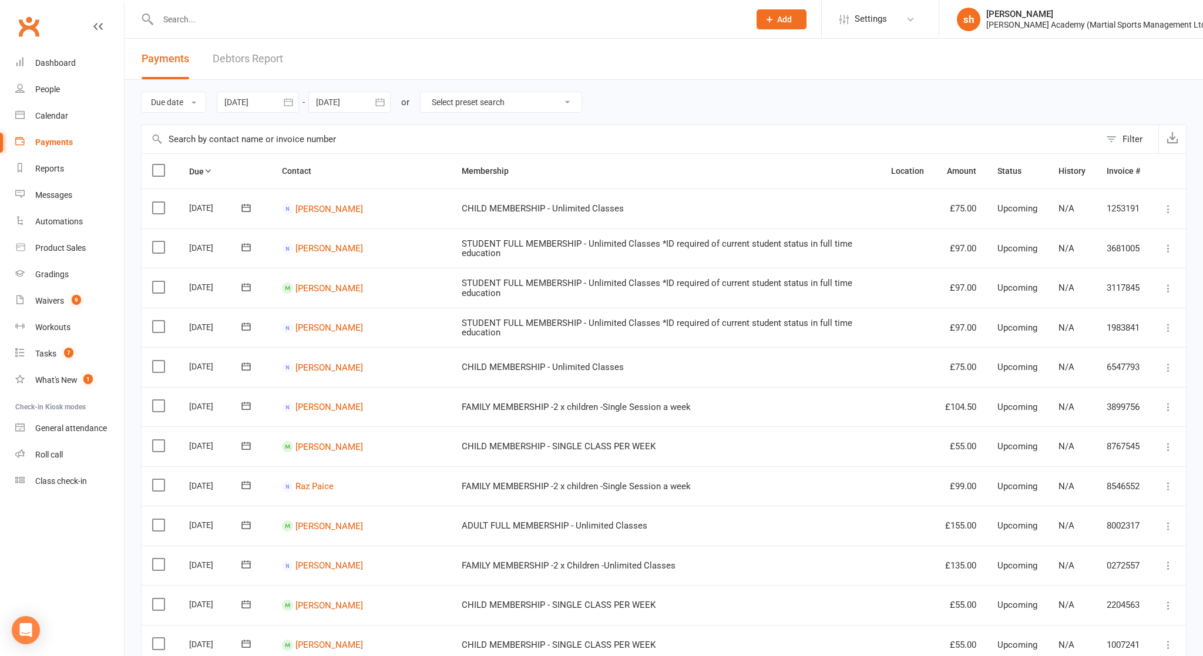
click at [236, 58] on link "Debtors Report" at bounding box center [248, 59] width 70 height 41
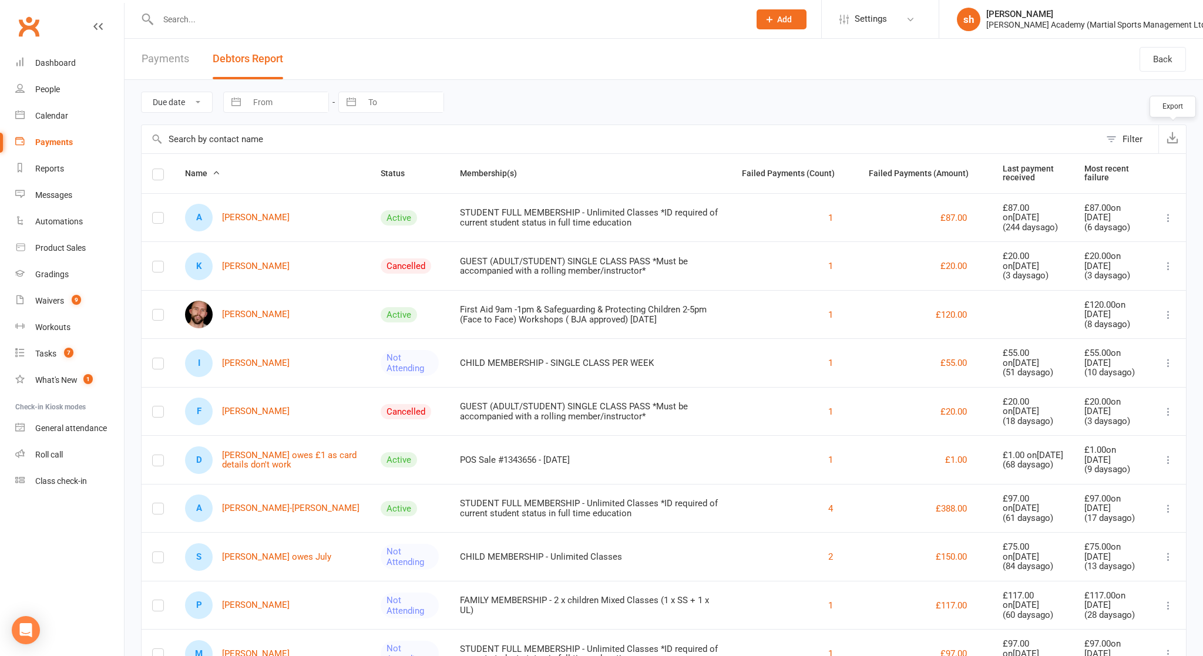
click at [653, 137] on icon "button" at bounding box center [1173, 138] width 12 height 12
